Goal: Information Seeking & Learning: Learn about a topic

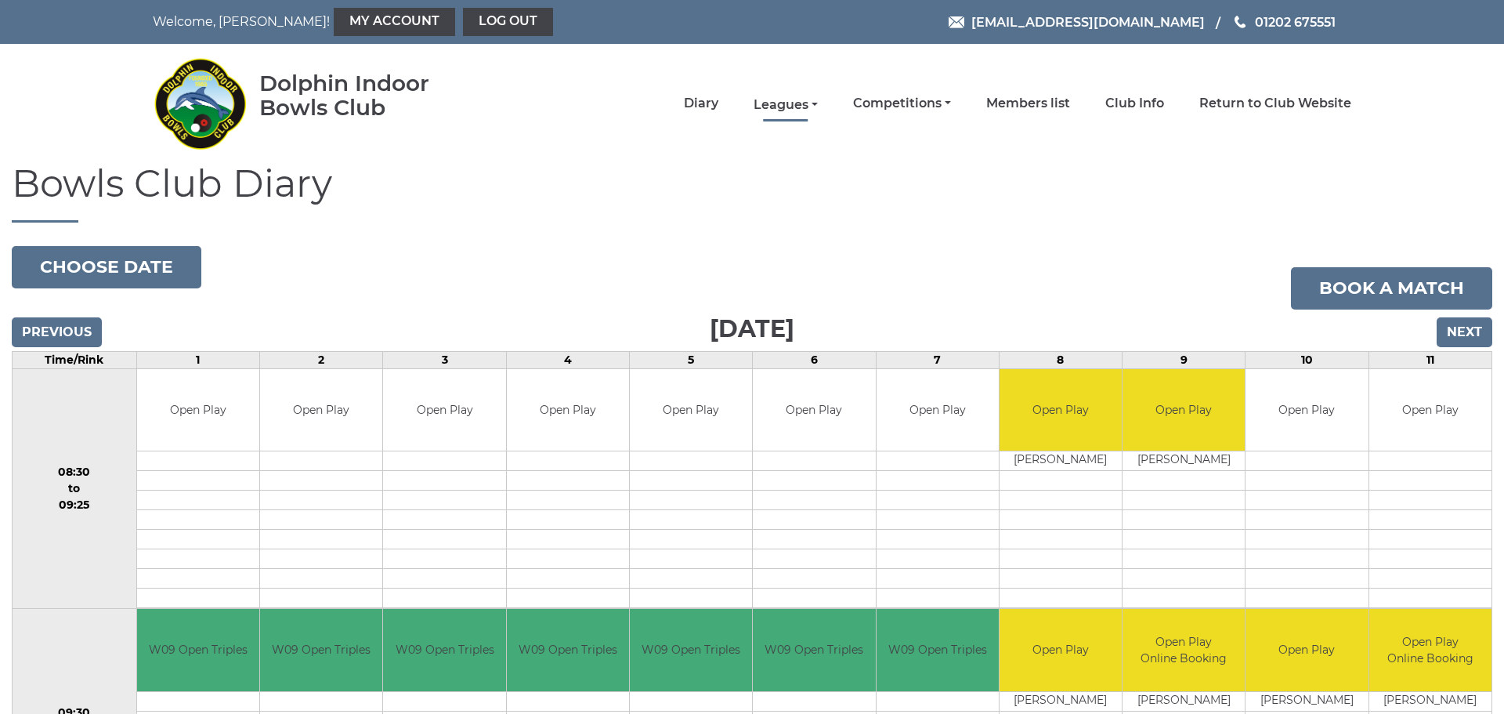
click at [789, 99] on link "Leagues" at bounding box center [785, 104] width 64 height 17
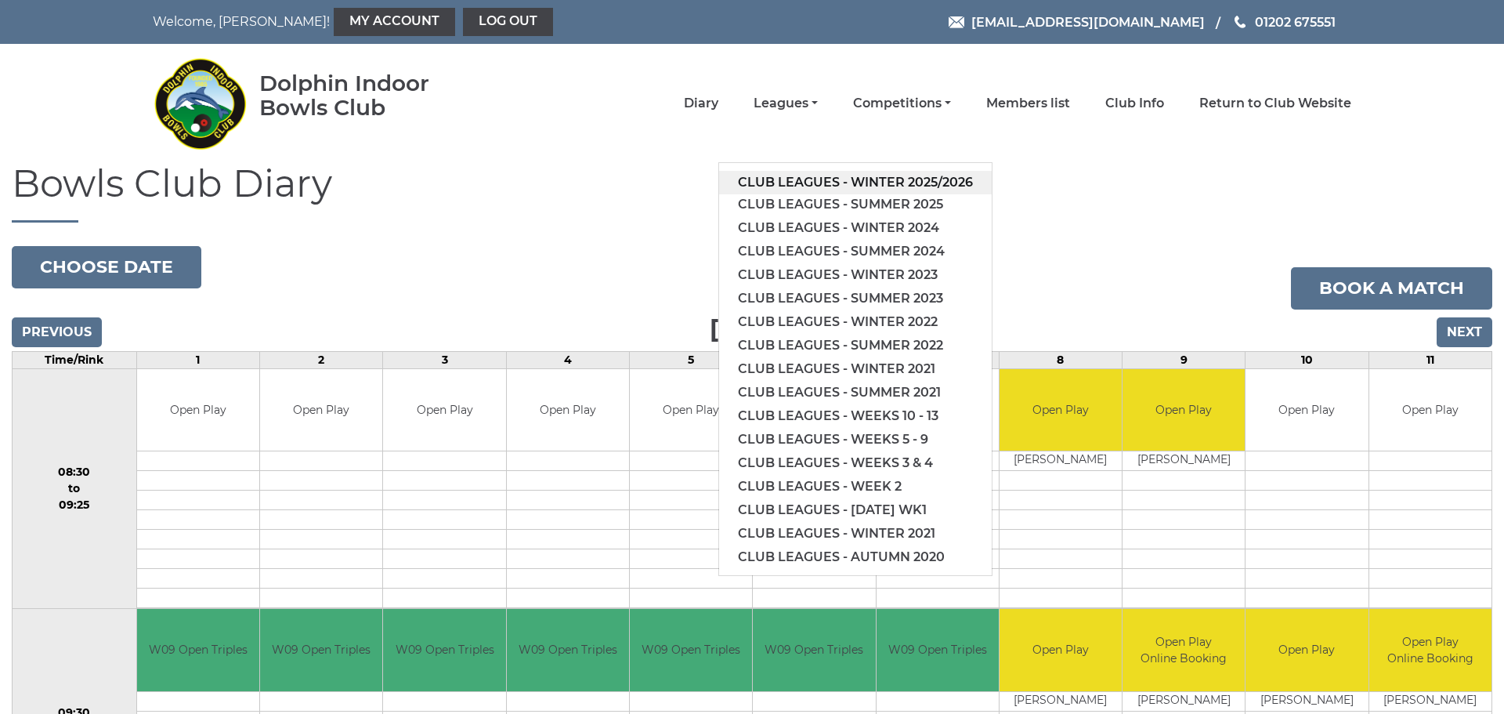
click at [821, 182] on link "Club leagues - Winter 2025/2026" at bounding box center [855, 182] width 273 height 23
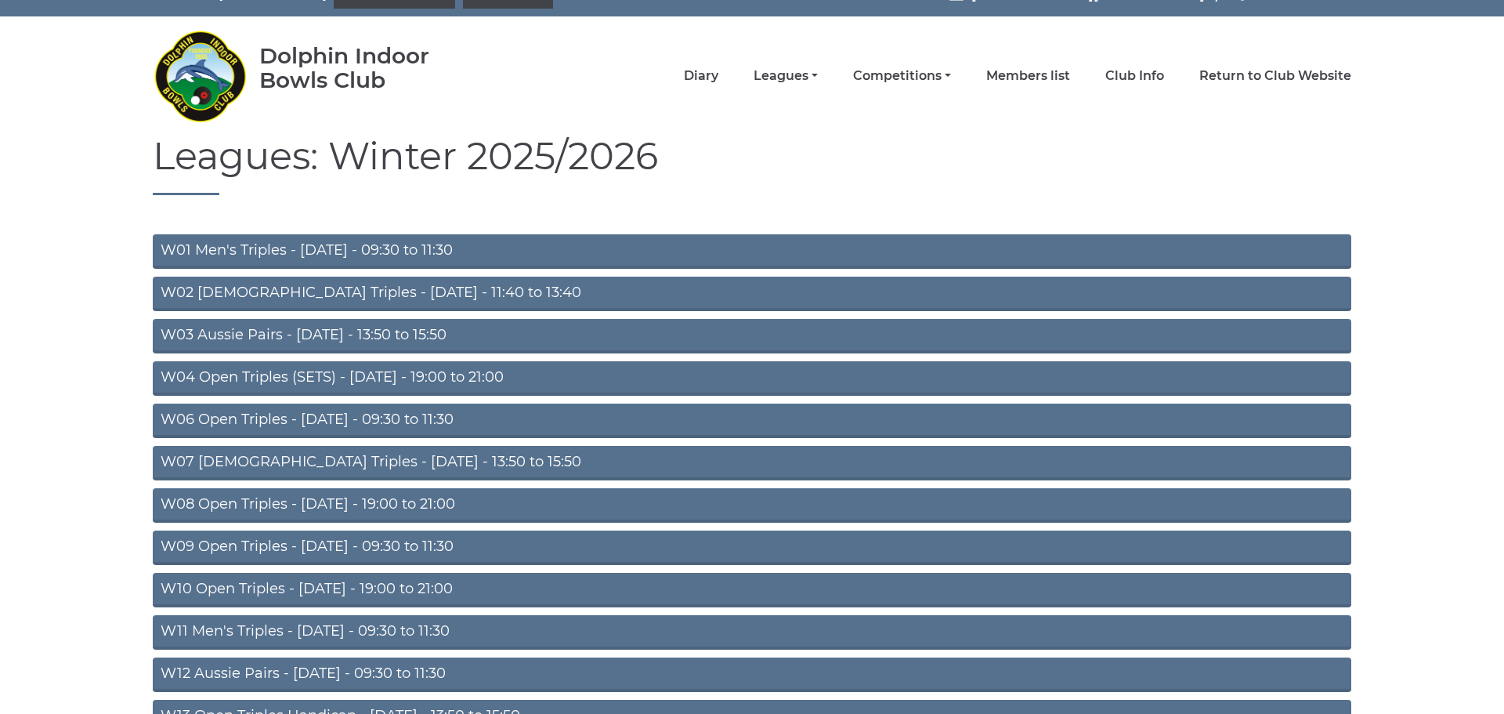
scroll to position [100, 0]
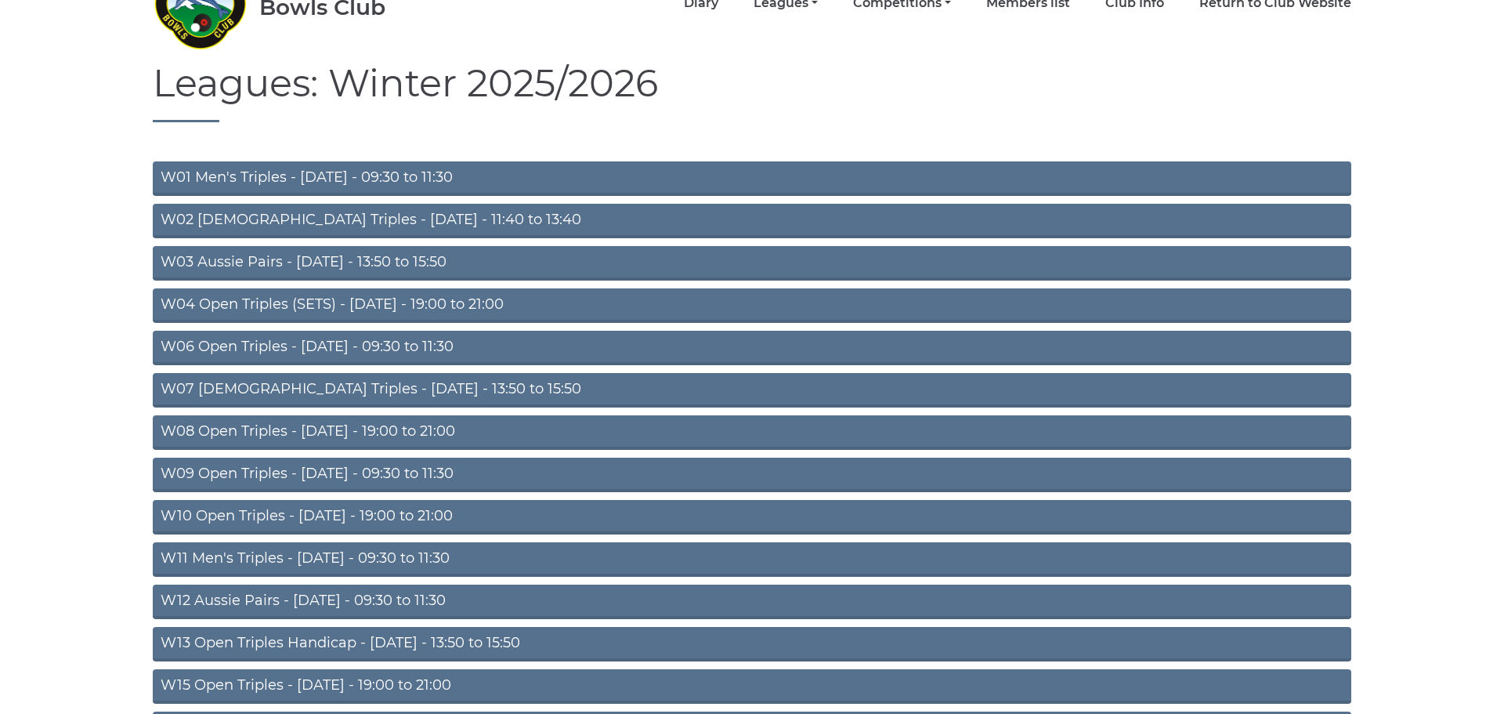
click at [359, 473] on link "W09 Open Triples - Wednesday - 09:30 to 11:30" at bounding box center [752, 474] width 1198 height 34
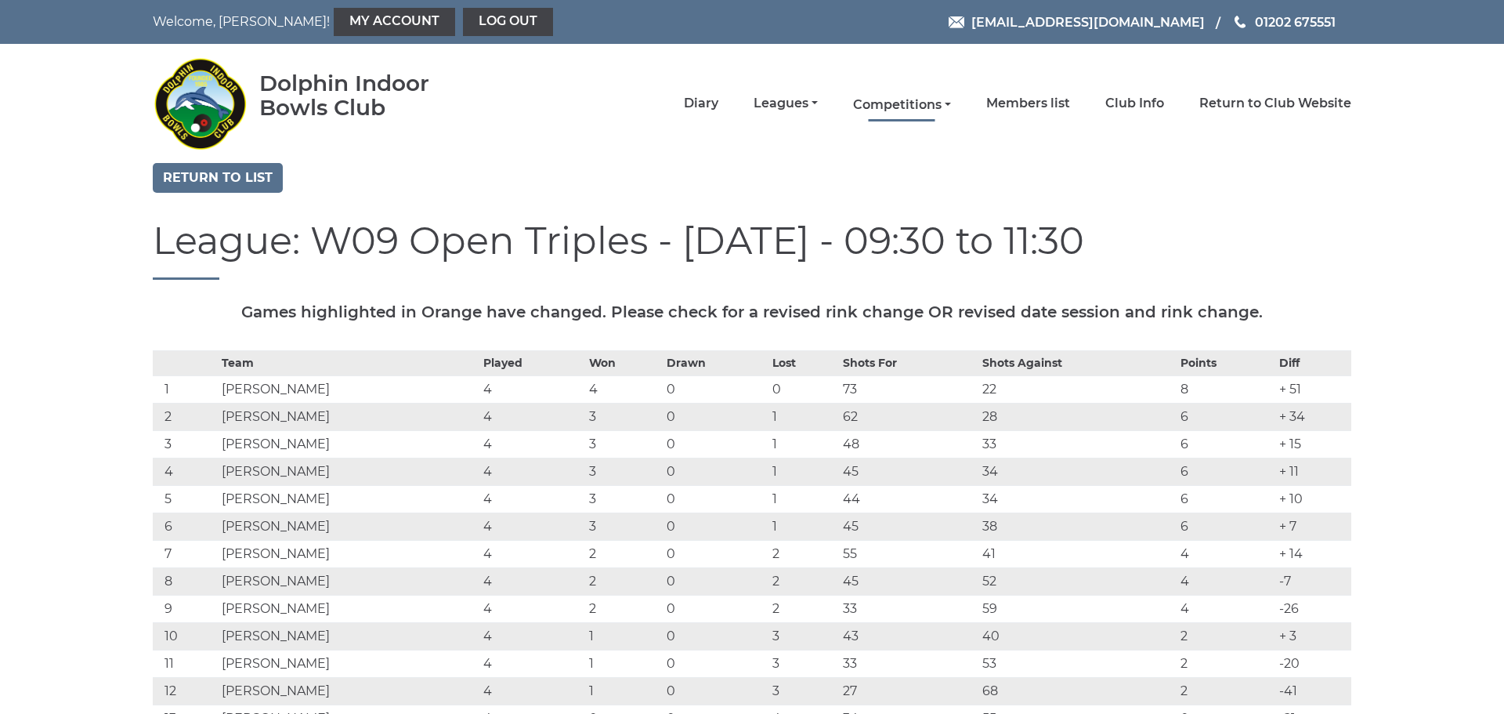
click at [904, 106] on link "Competitions" at bounding box center [902, 104] width 98 height 17
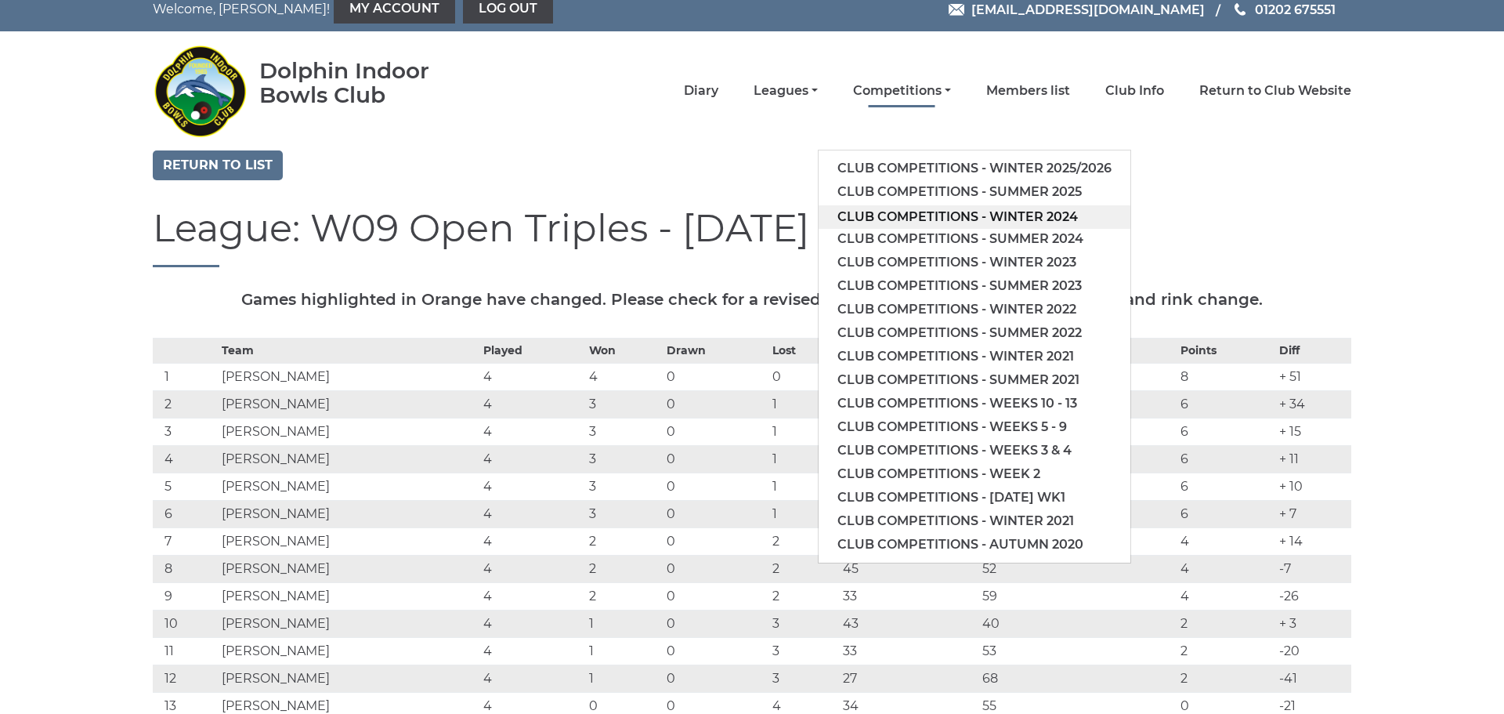
scroll to position [1, 0]
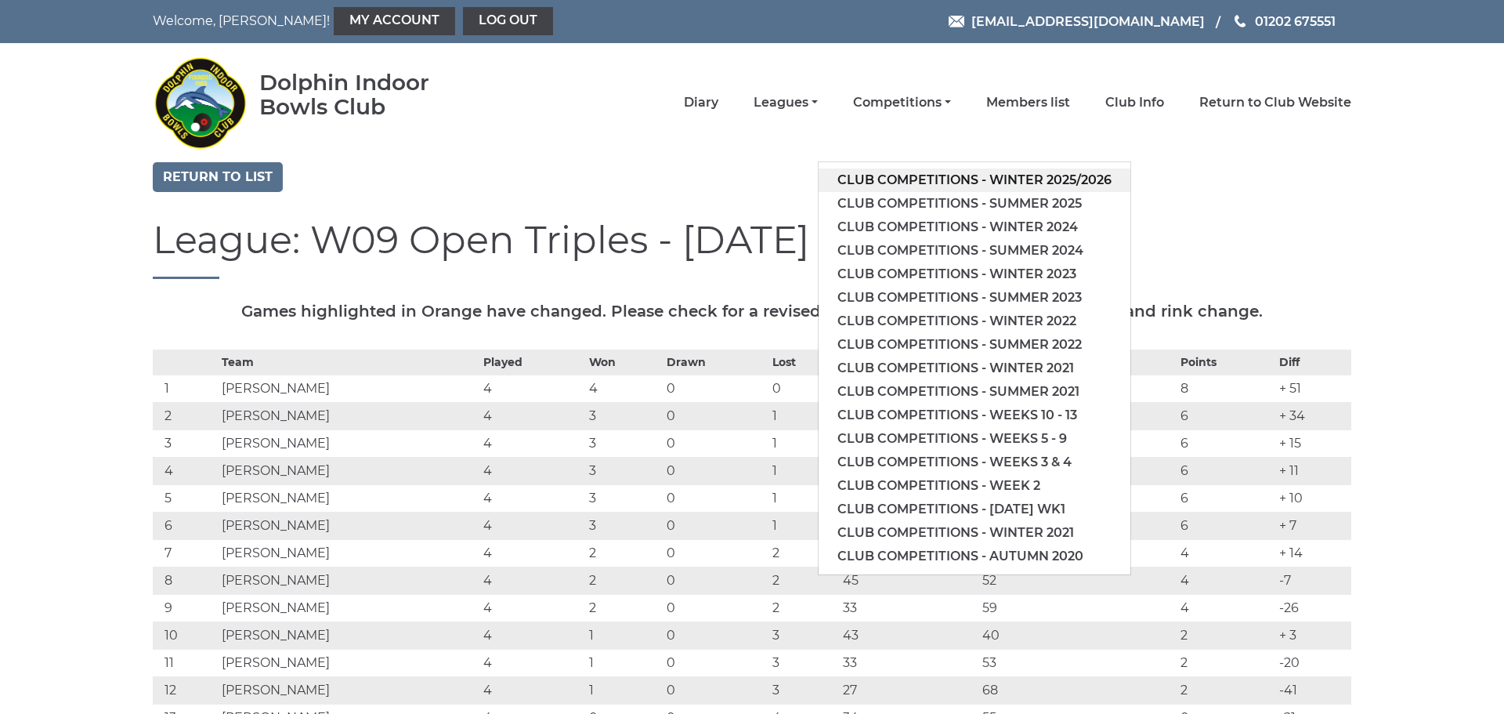
click at [948, 179] on link "Club competitions - Winter 2025/2026" at bounding box center [974, 179] width 312 height 23
click at [948, 178] on div "Return to list" at bounding box center [752, 179] width 1222 height 34
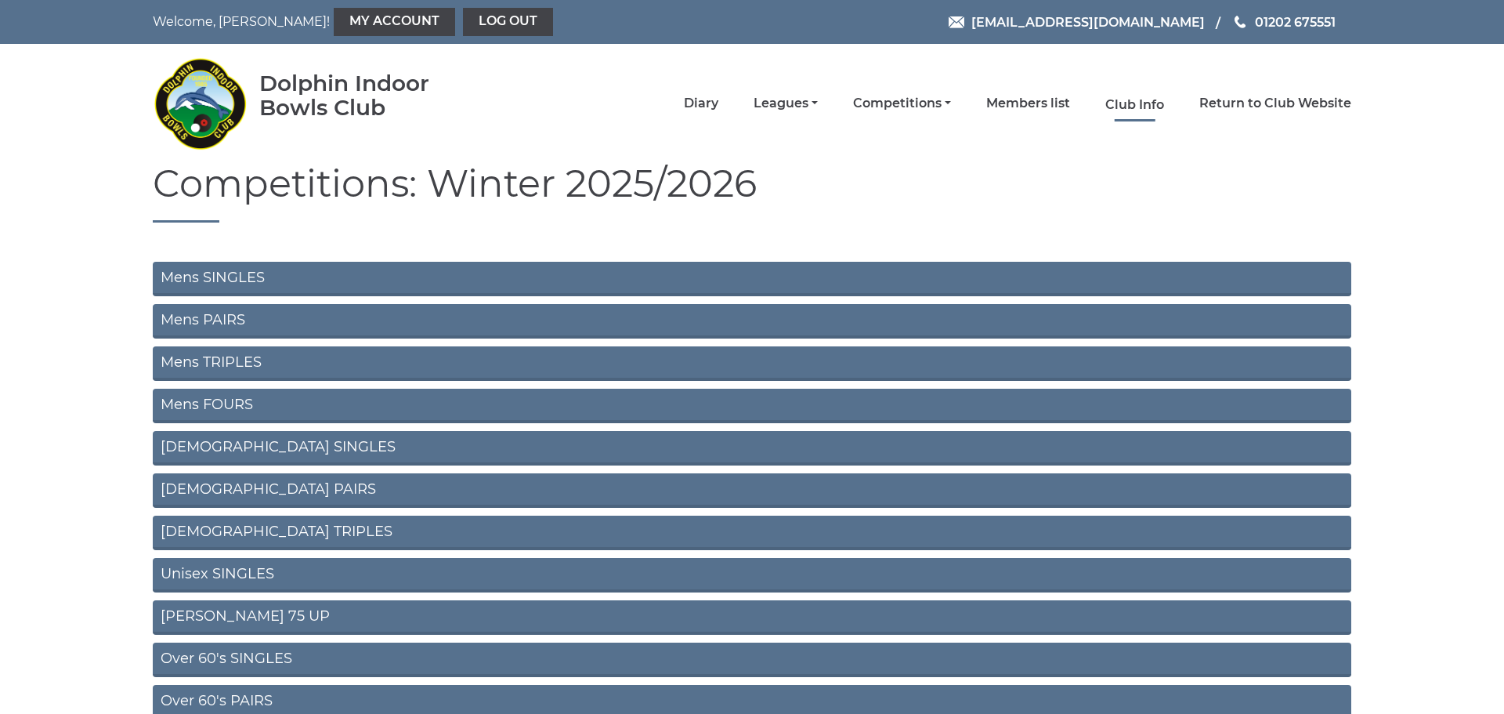
click at [1146, 102] on link "Club Info" at bounding box center [1134, 104] width 59 height 17
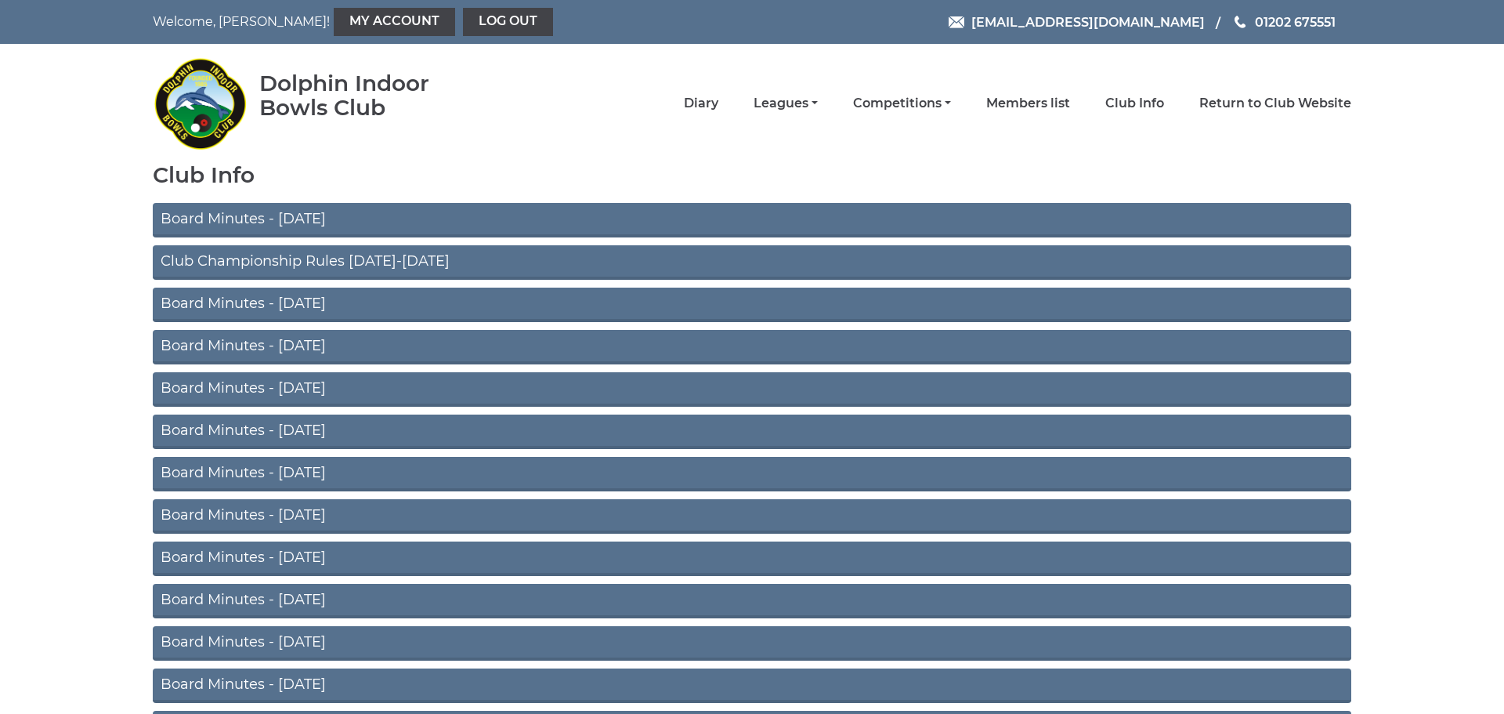
click at [292, 259] on link "Club Championship Rules 2025-2026" at bounding box center [752, 262] width 1198 height 34
